Goal: Use online tool/utility: Utilize a website feature to perform a specific function

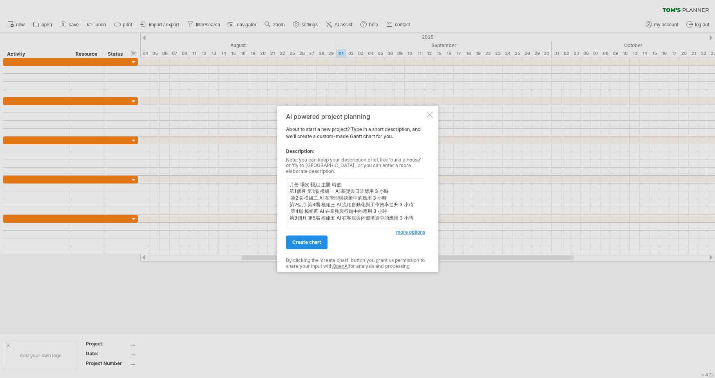
scroll to position [2, 0]
type textarea "月份 場次 模組 主題 時數 第1個月 第1場 模組一 AI 基礎與日常應用 3 小時 第2場 模組二 AI 在管理與決策中的應用 3 小時 第2個月 第3場…"
click at [292, 240] on span "create chart" at bounding box center [306, 242] width 29 height 6
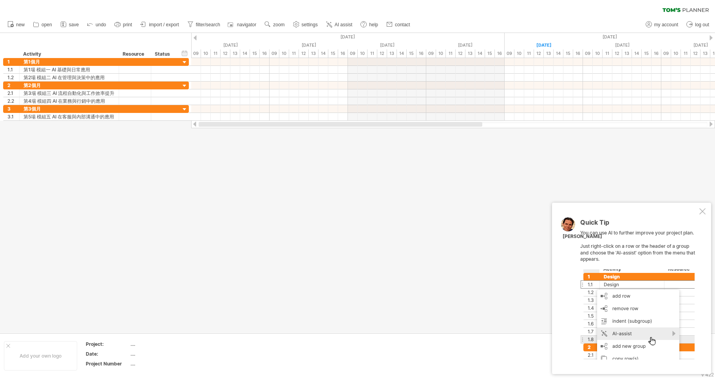
drag, startPoint x: 336, startPoint y: 123, endPoint x: 186, endPoint y: 125, distance: 150.0
click at [186, 125] on div "Trying to reach [DOMAIN_NAME] Connected again... 0% clear filter new 1" at bounding box center [357, 189] width 715 height 378
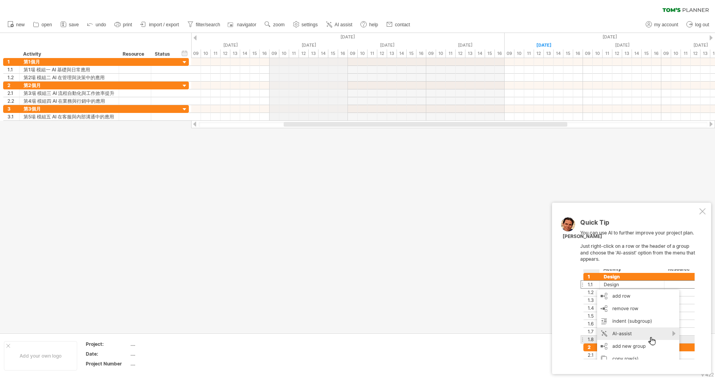
click at [340, 35] on div "[DATE]" at bounding box center [74, 37] width 862 height 8
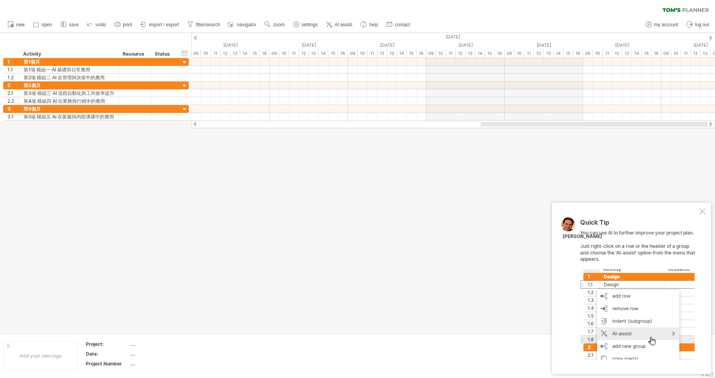
drag, startPoint x: 315, startPoint y: 124, endPoint x: 617, endPoint y: 126, distance: 302.0
click at [617, 126] on div at bounding box center [594, 124] width 227 height 5
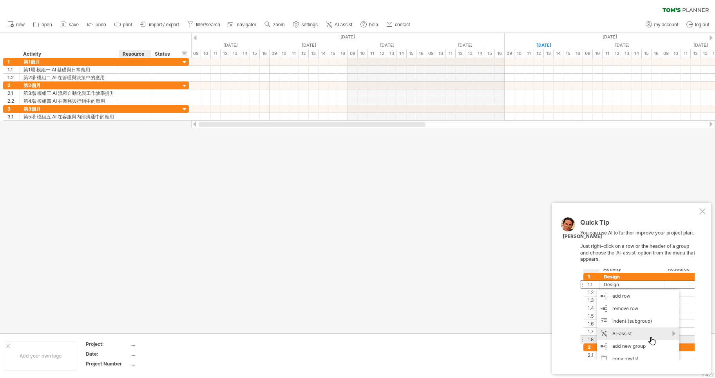
drag, startPoint x: 406, startPoint y: 123, endPoint x: 144, endPoint y: 129, distance: 262.1
click at [144, 129] on div "Trying to reach [DOMAIN_NAME] Connected again... 0% clear filter new 1" at bounding box center [357, 189] width 715 height 378
click at [351, 19] on ul "new open" at bounding box center [209, 24] width 410 height 16
click at [347, 23] on span "AI assist" at bounding box center [343, 24] width 18 height 5
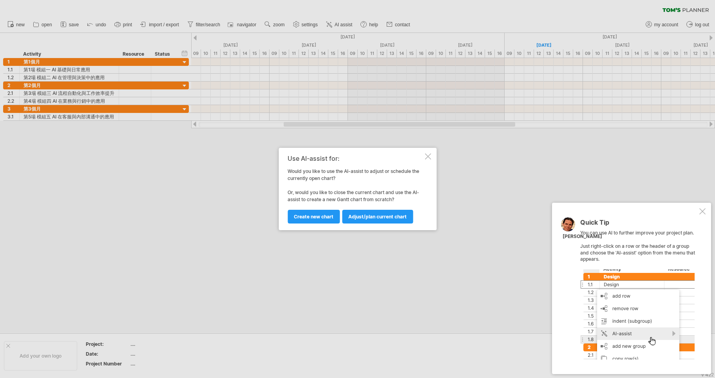
click at [427, 155] on div at bounding box center [428, 156] width 6 height 6
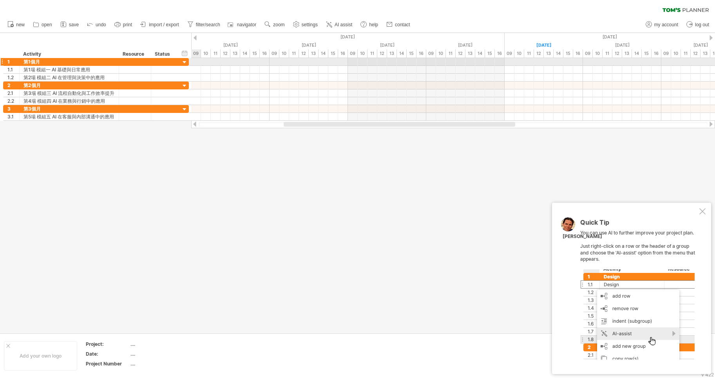
click at [182, 59] on div at bounding box center [184, 62] width 7 height 7
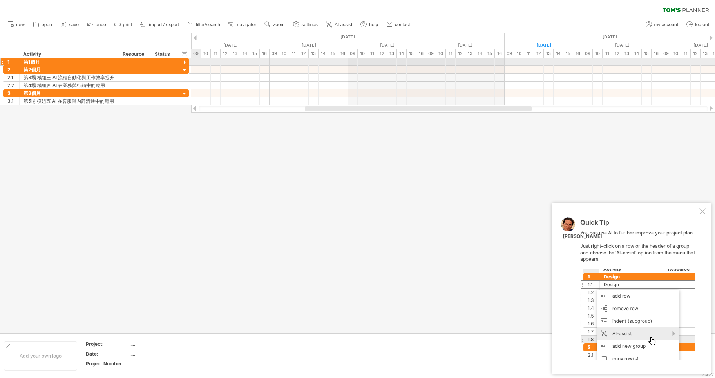
click at [183, 61] on div at bounding box center [184, 62] width 7 height 7
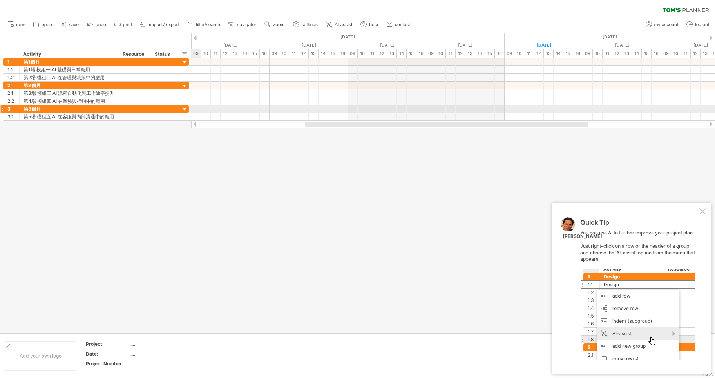
click at [182, 110] on div at bounding box center [184, 109] width 7 height 7
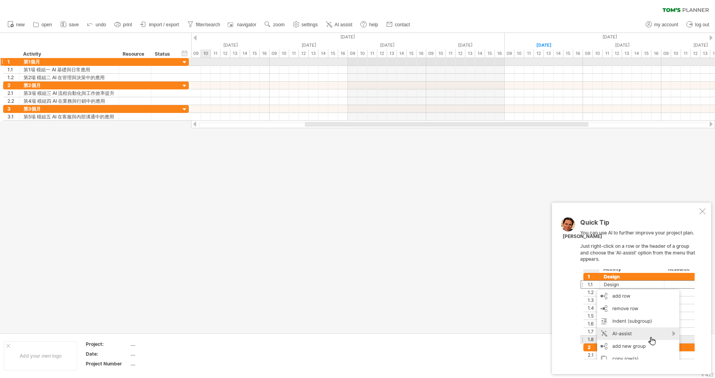
click at [204, 61] on div at bounding box center [453, 62] width 524 height 8
click at [220, 65] on div at bounding box center [453, 62] width 524 height 8
click at [221, 64] on div at bounding box center [453, 62] width 524 height 8
